Goal: Task Accomplishment & Management: Manage account settings

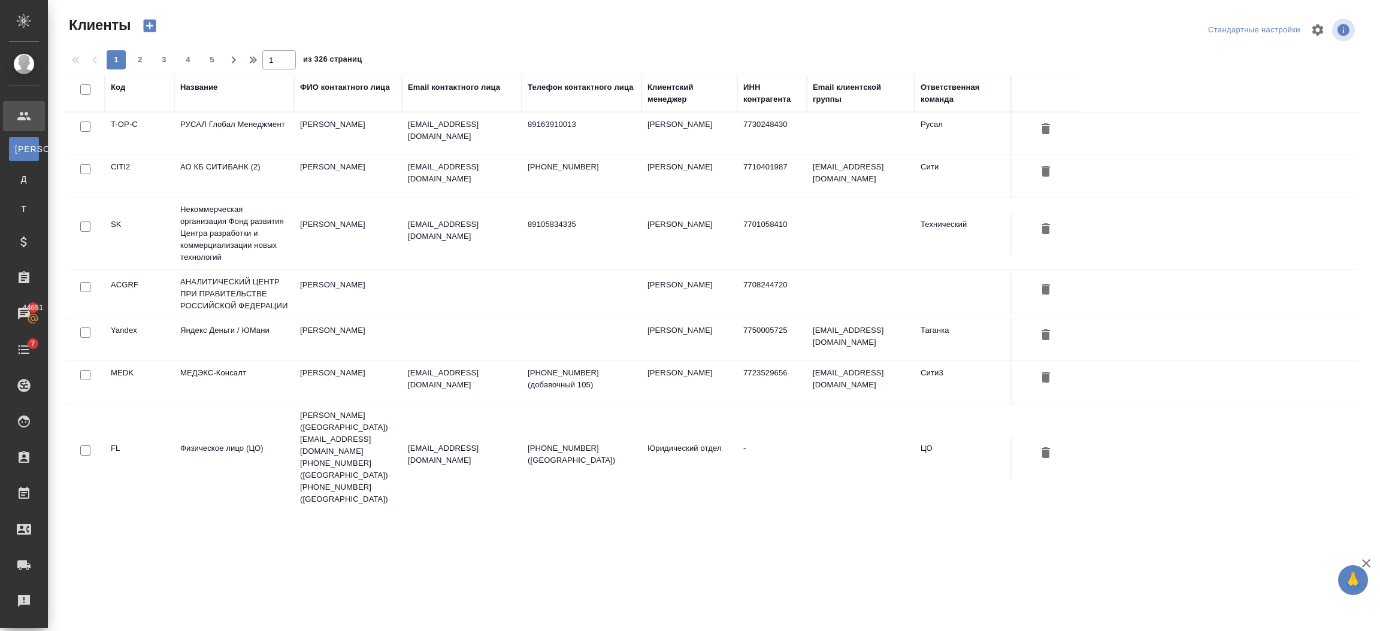
select select "RU"
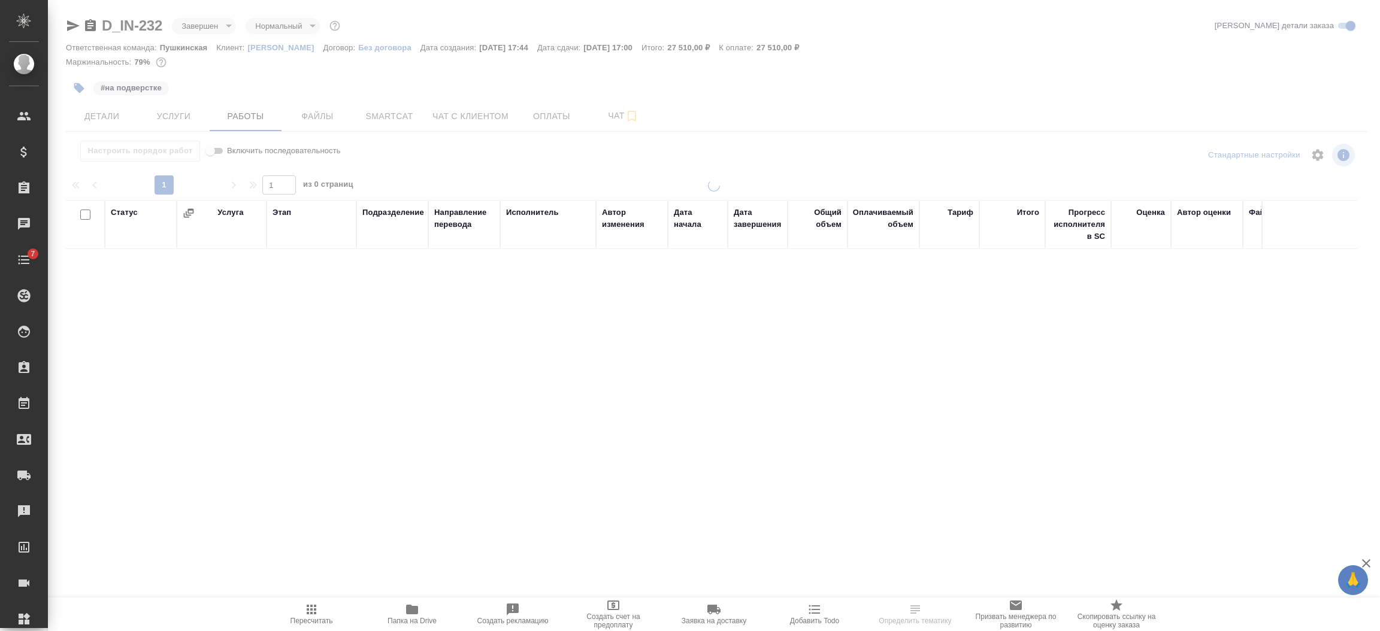
click at [216, 25] on body "🙏 .cls-1 fill:#fff; AWATERA Semenets Irina Клиенты Спецификации Заказы Чаты 7 T…" at bounding box center [690, 315] width 1380 height 631
click at [204, 26] on div ".cls-1 fill:#fff; AWATERA Semenets Irina Клиенты Спецификации Заказы Чаты 7 Tod…" at bounding box center [690, 315] width 1380 height 631
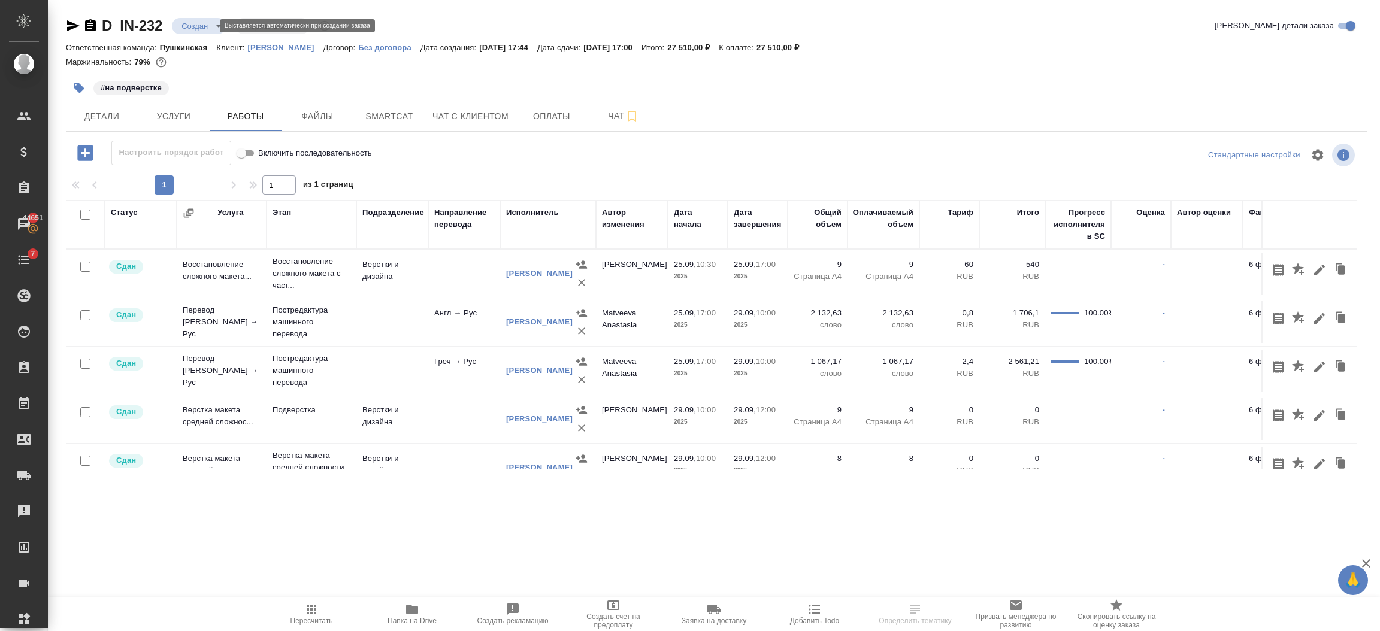
click at [204, 25] on body "🙏 .cls-1 fill:#fff; AWATERA Semenets Irina Клиенты Спецификации Заказы 44651 Ча…" at bounding box center [690, 364] width 1380 height 728
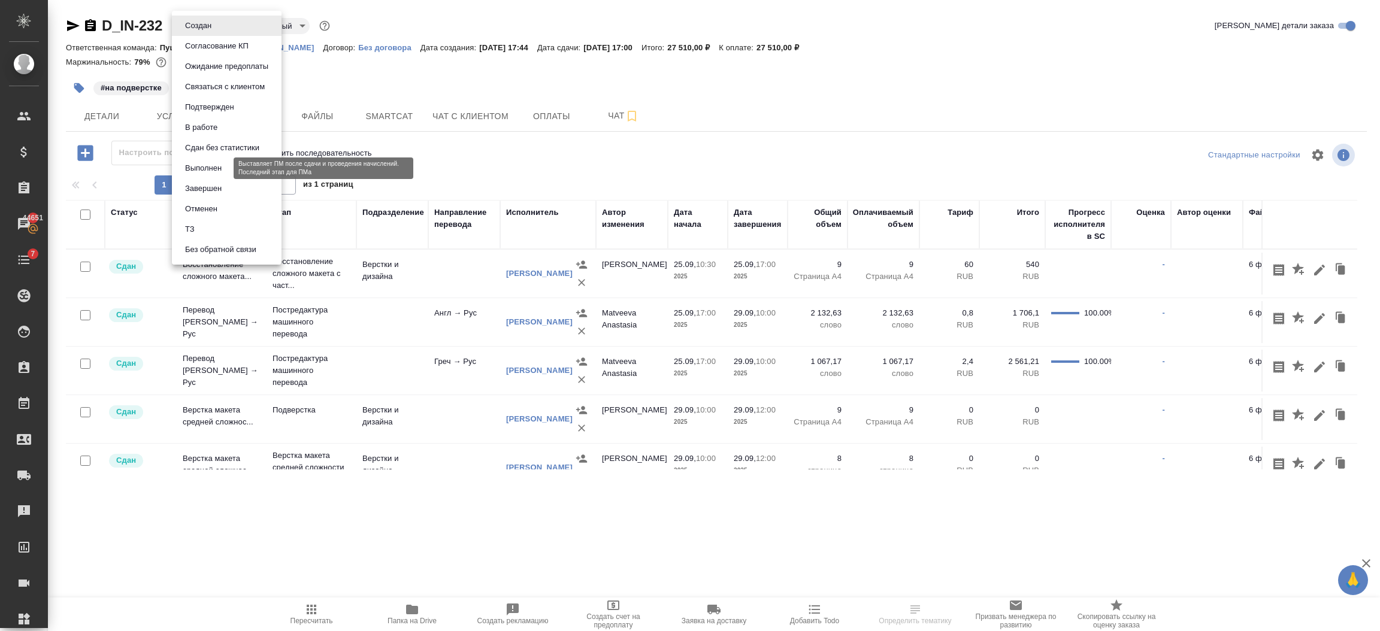
click at [216, 172] on button "Выполнен" at bounding box center [203, 168] width 44 height 13
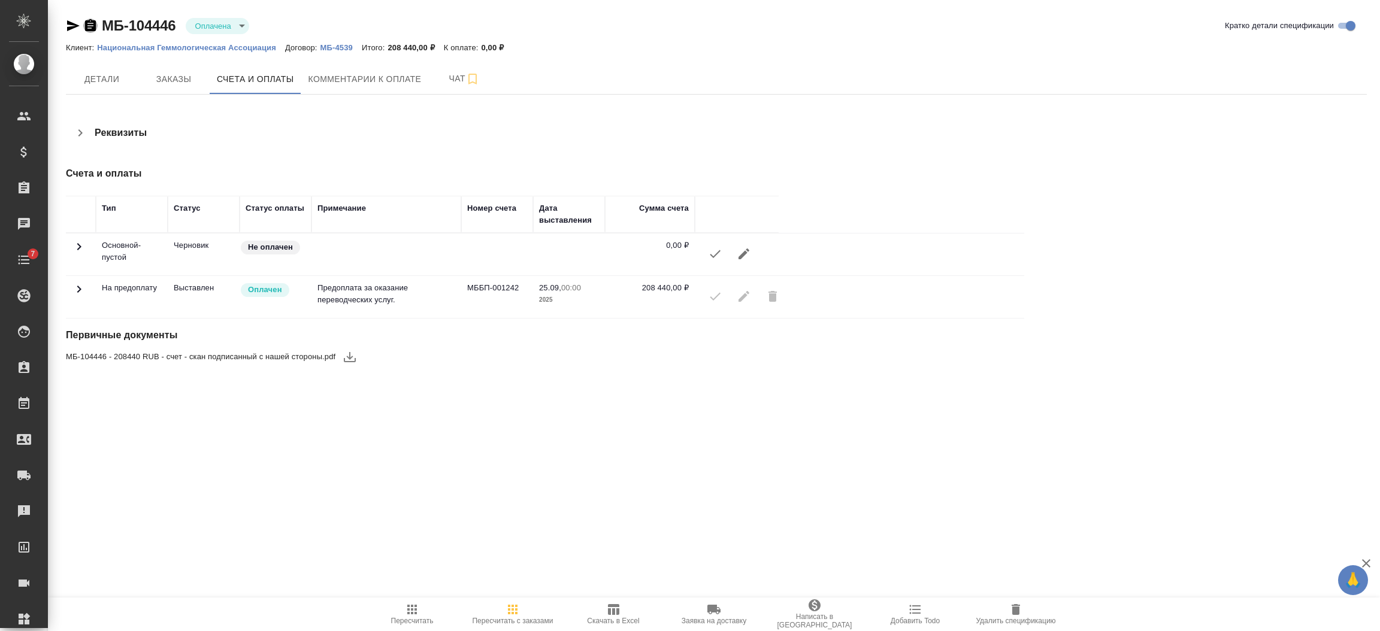
click at [88, 23] on icon "button" at bounding box center [90, 26] width 14 height 14
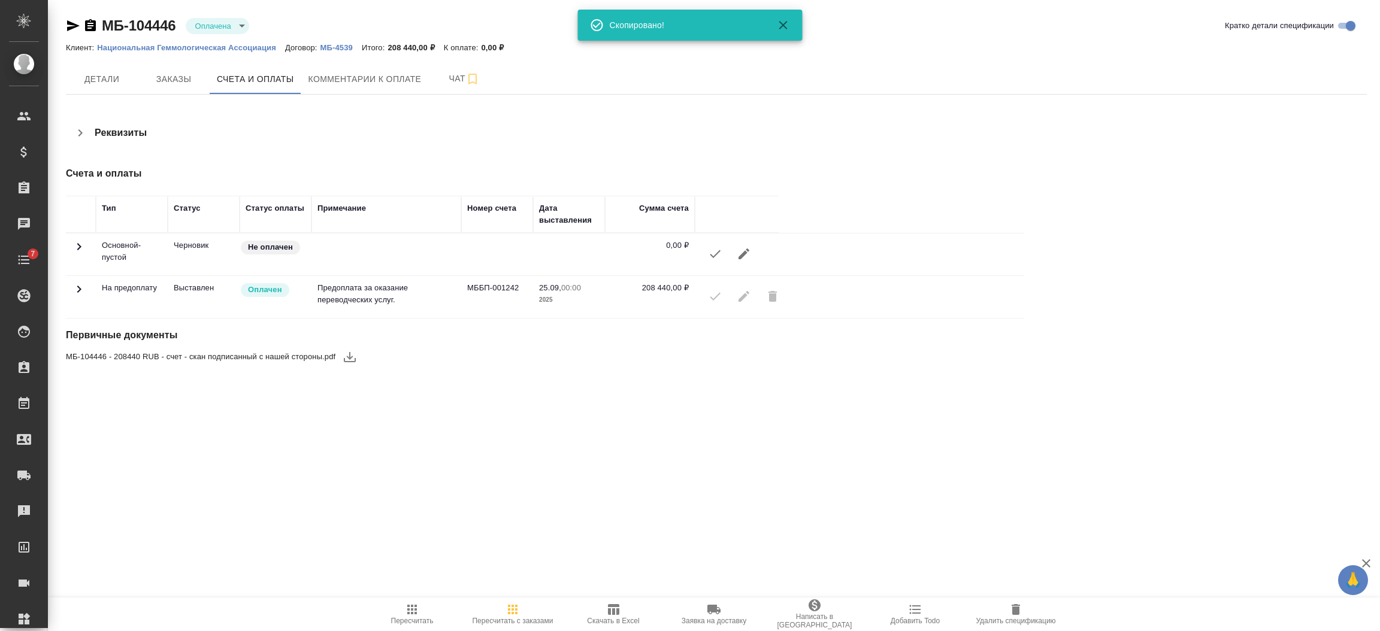
click at [71, 23] on icon "button" at bounding box center [73, 25] width 13 height 11
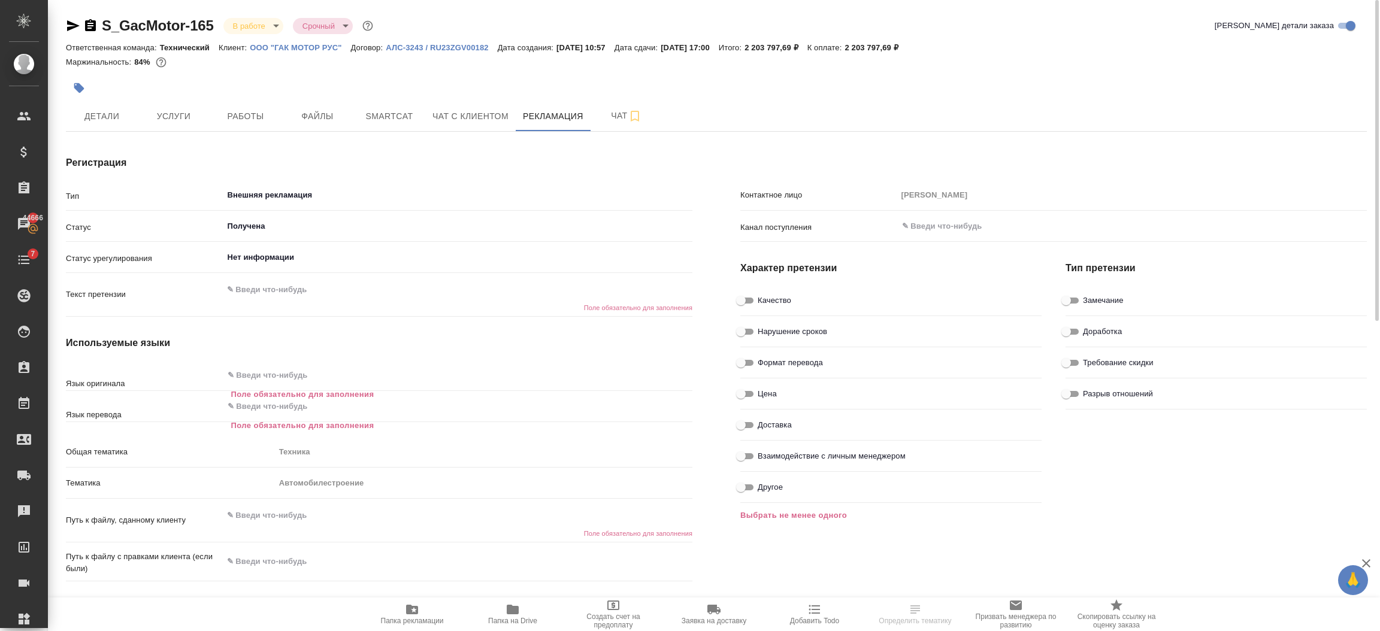
click at [90, 21] on icon "button" at bounding box center [90, 26] width 14 height 14
click at [24, 517] on div "Рекламации" at bounding box center [9, 511] width 30 height 18
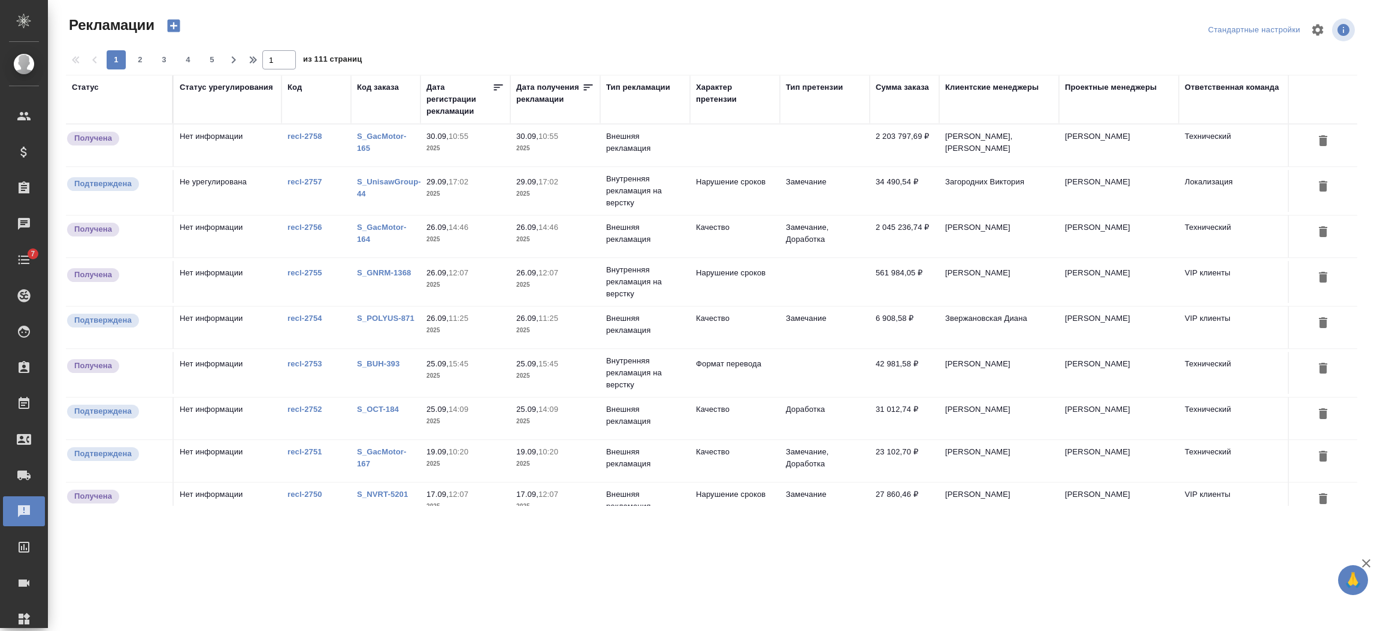
click at [380, 86] on div "Код заказа" at bounding box center [378, 87] width 42 height 12
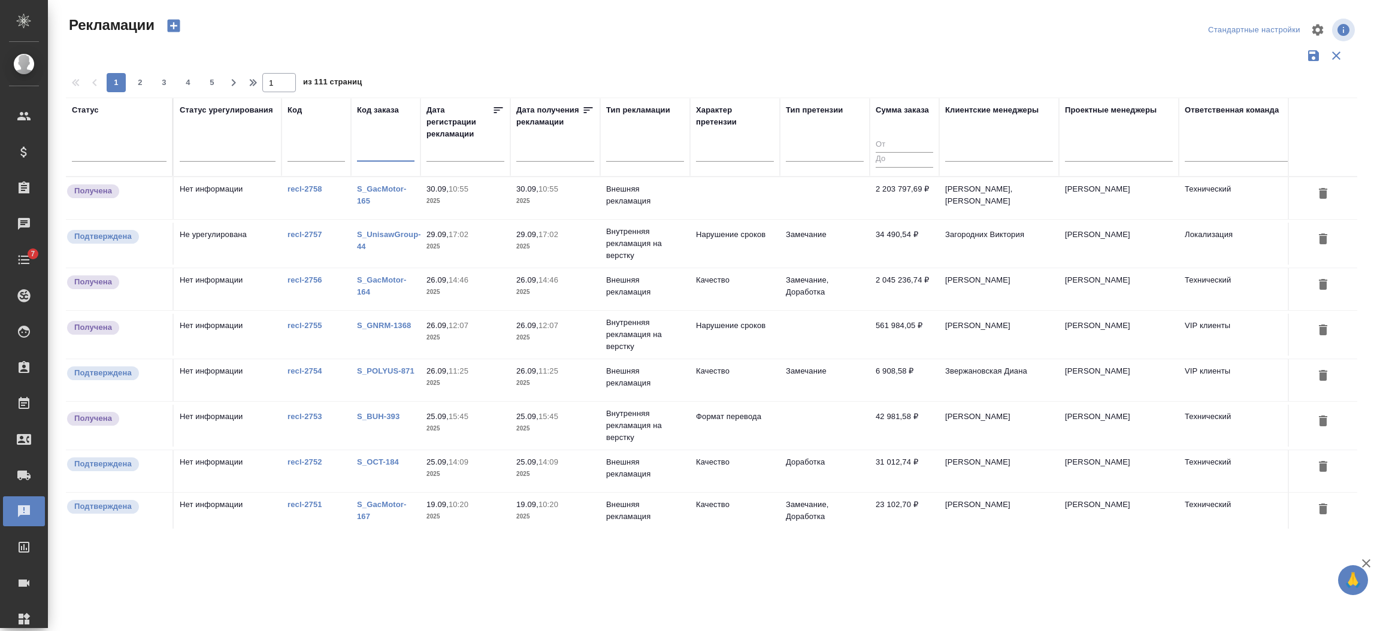
click at [371, 150] on input "text" at bounding box center [385, 153] width 57 height 15
paste input "S_GacMotor-165"
type input "S_GacMotor-165"
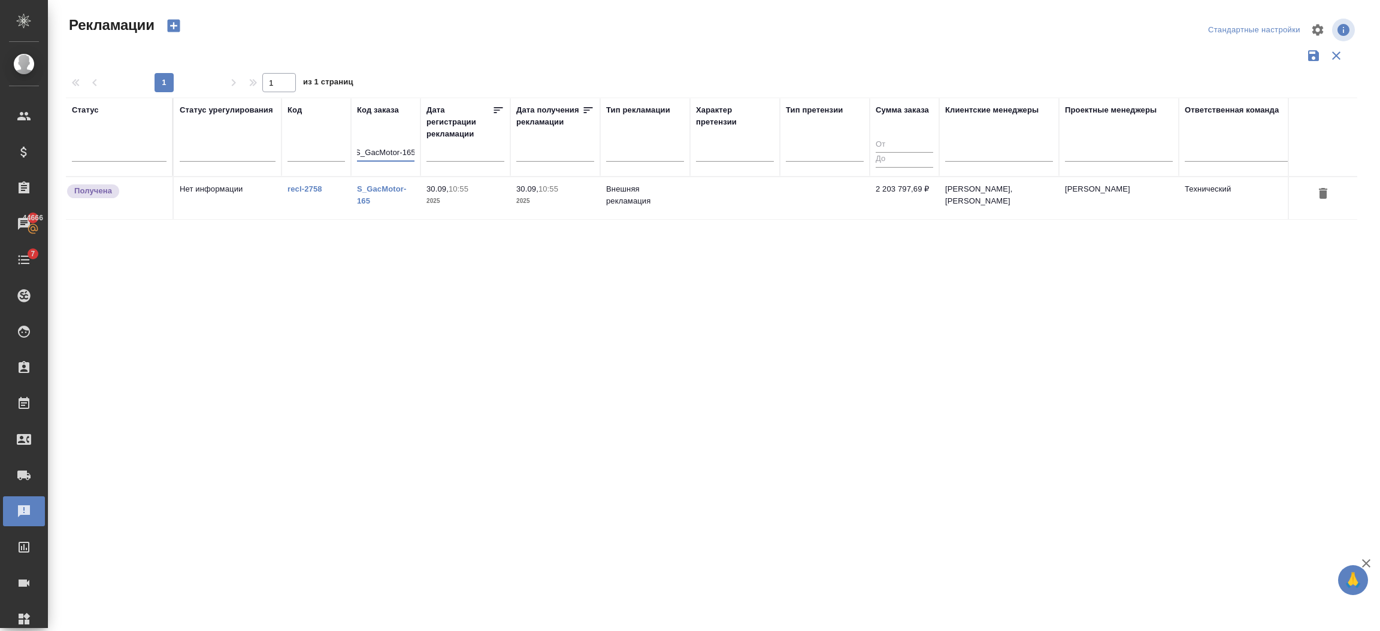
click at [1323, 193] on icon "button" at bounding box center [1322, 193] width 8 height 11
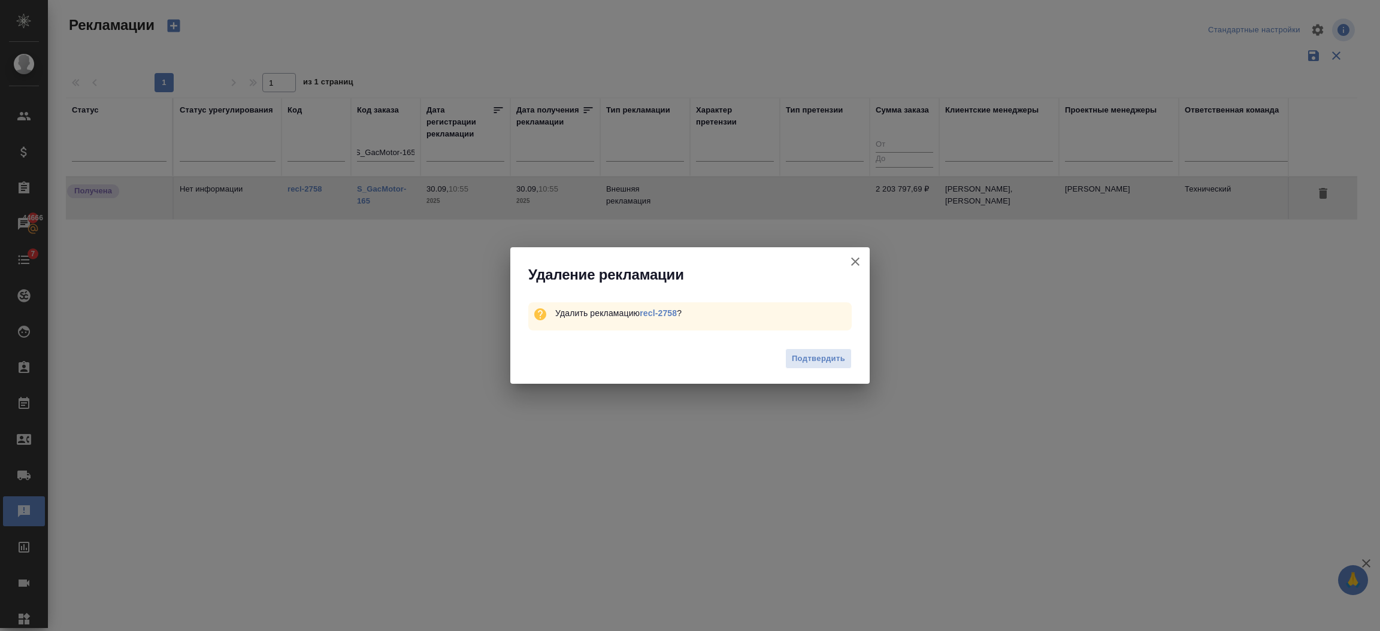
scroll to position [0, 0]
click at [808, 355] on span "Подтвердить" at bounding box center [818, 359] width 53 height 14
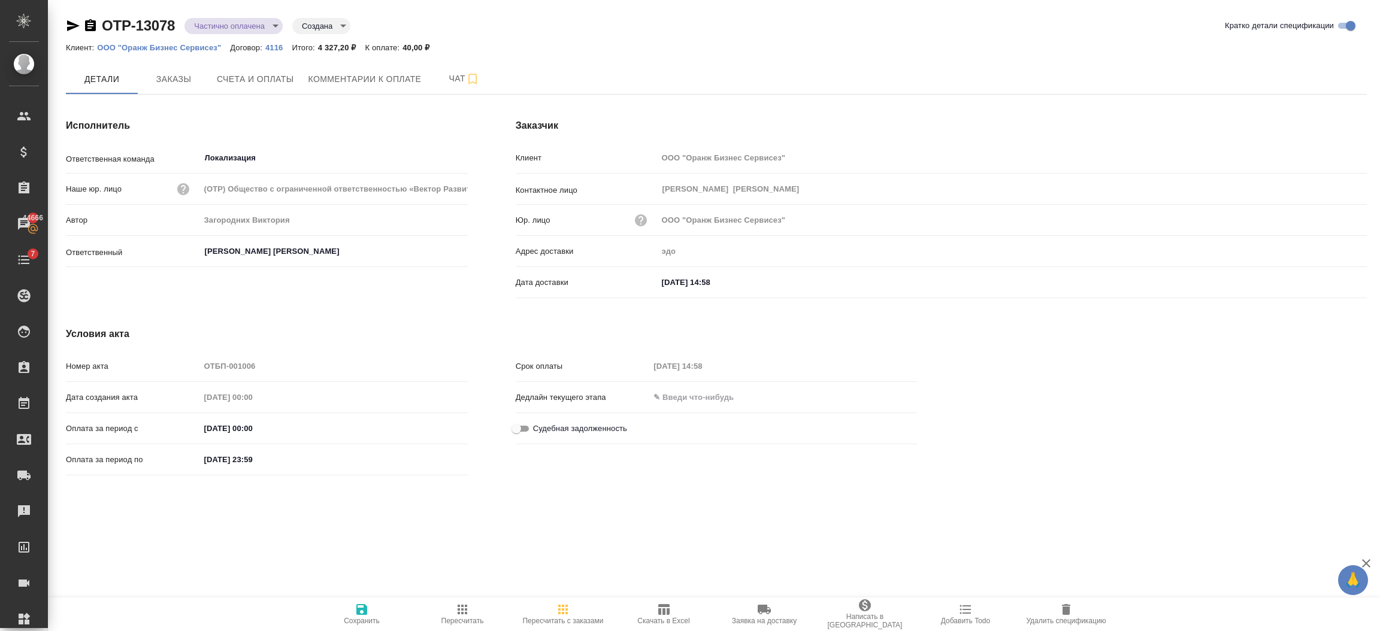
click at [90, 28] on icon "button" at bounding box center [90, 26] width 14 height 14
click at [95, 25] on icon "button" at bounding box center [90, 25] width 11 height 12
click at [92, 25] on icon "button" at bounding box center [90, 25] width 11 height 12
click at [73, 24] on icon "button" at bounding box center [73, 25] width 13 height 11
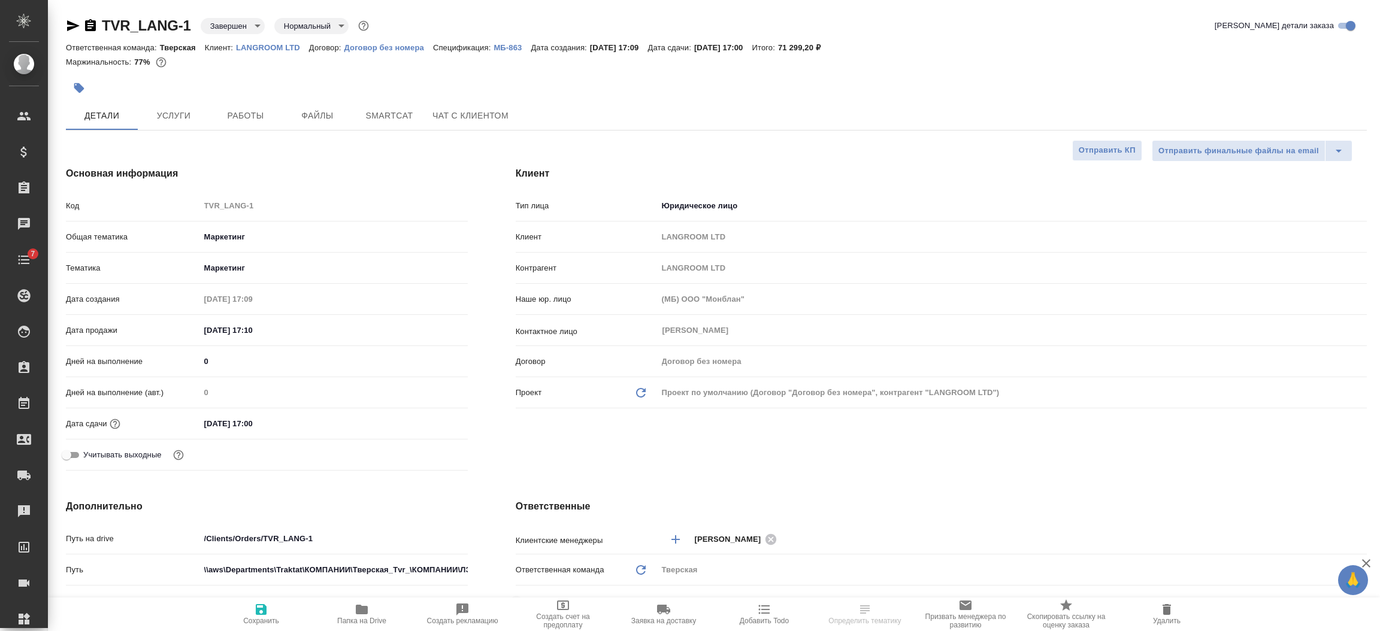
select select "RU"
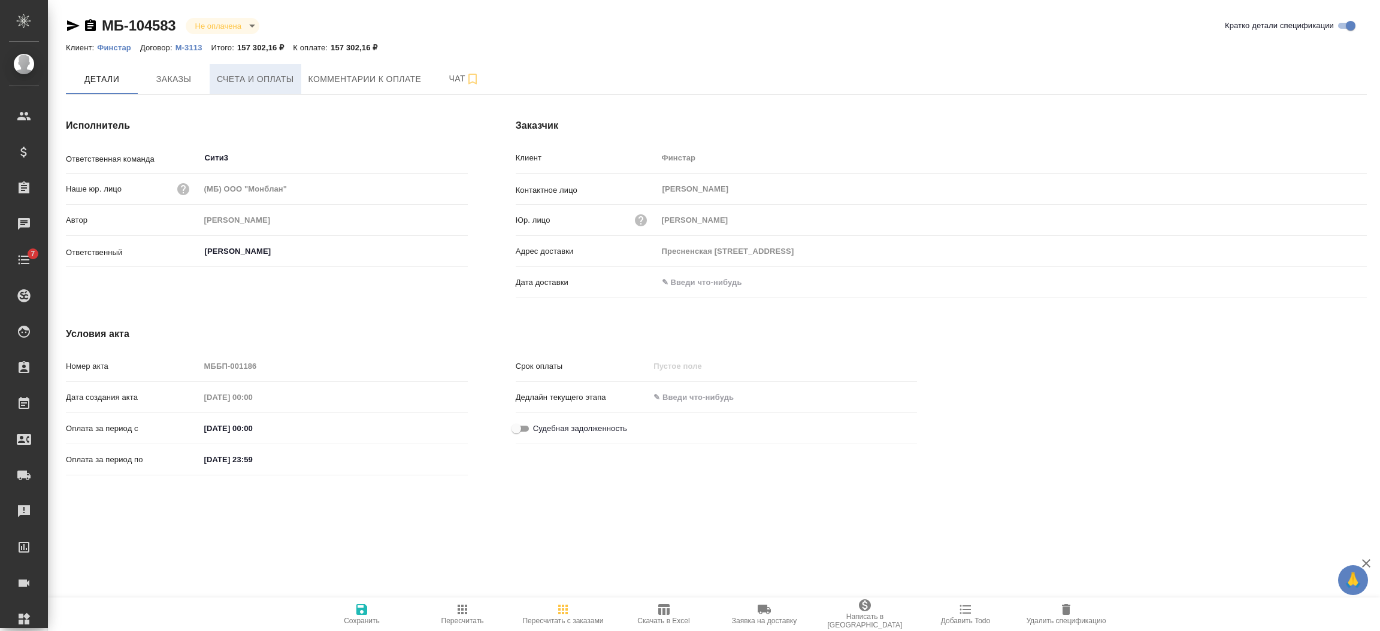
click at [261, 67] on button "Счета и оплаты" at bounding box center [256, 79] width 92 height 30
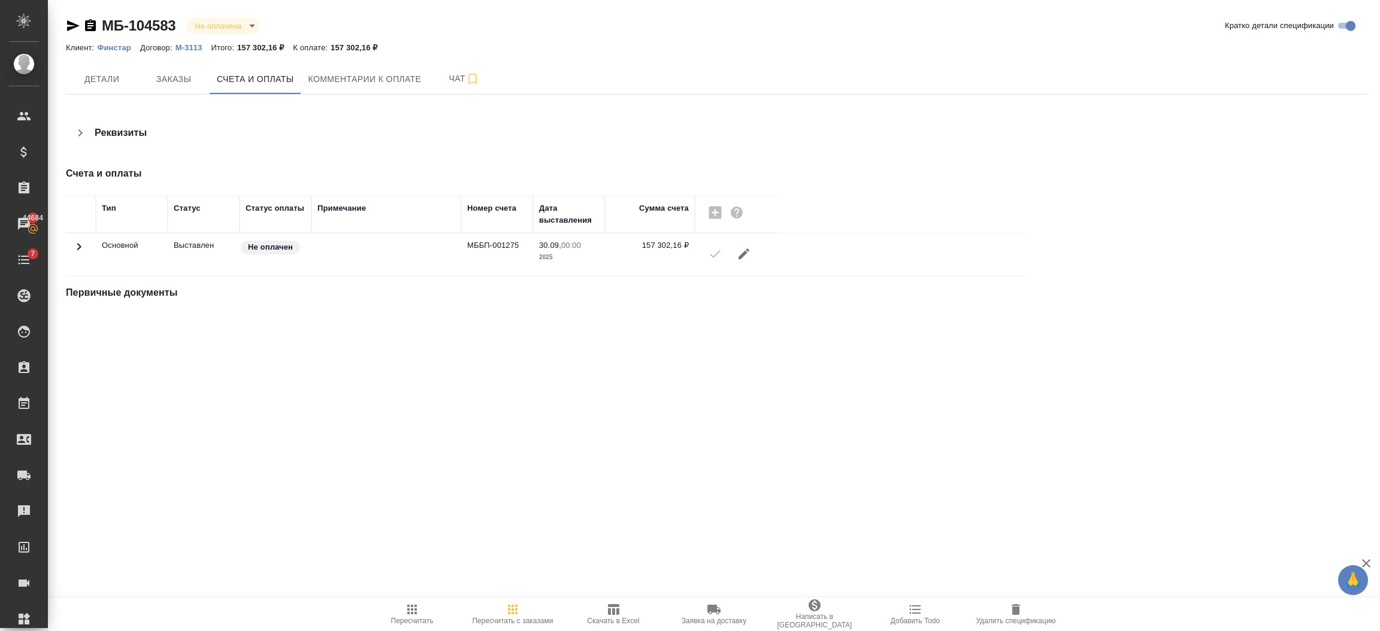
click at [637, 618] on span "Скачать в Excel" at bounding box center [613, 621] width 52 height 8
